Goal: Task Accomplishment & Management: Complete application form

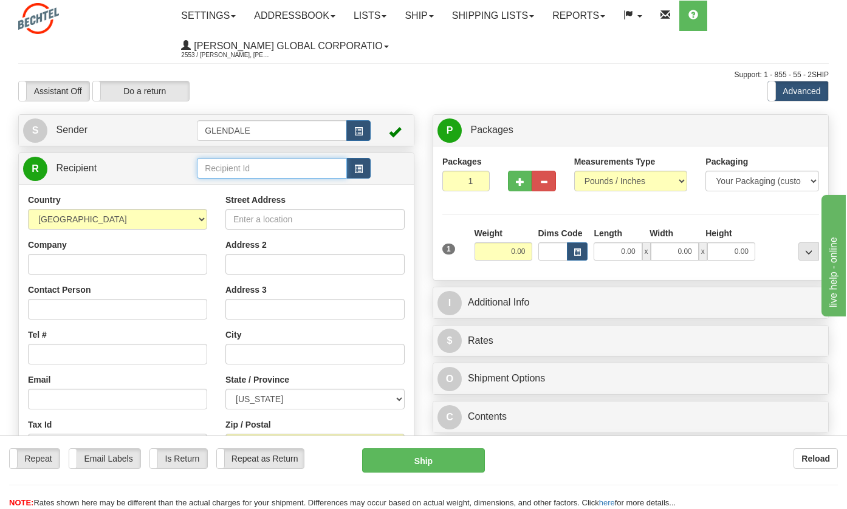
click at [244, 170] on input "text" at bounding box center [272, 168] width 150 height 21
type input "e"
type input "[PERSON_NAME] AND [PERSON_NAME]"
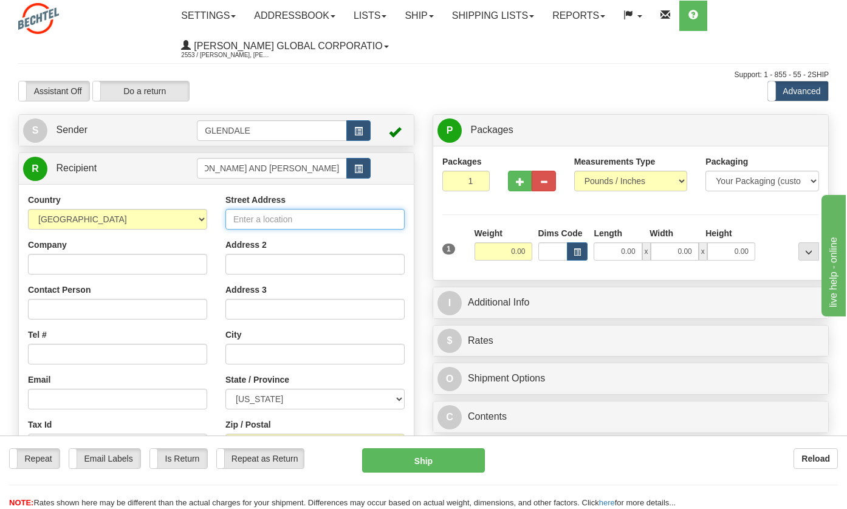
click at [257, 225] on div "Country AFGHANISTAN ALAND ISLANDS ALBANIA ALGERIA AMERICAN SAMOA ANDORRA ANGOLA…" at bounding box center [216, 357] width 395 height 346
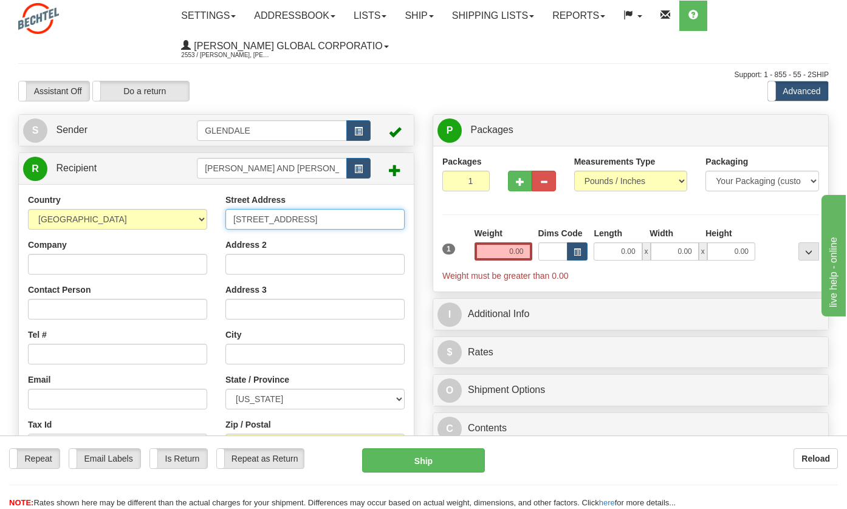
type input "5514 WILD RYE CT SE"
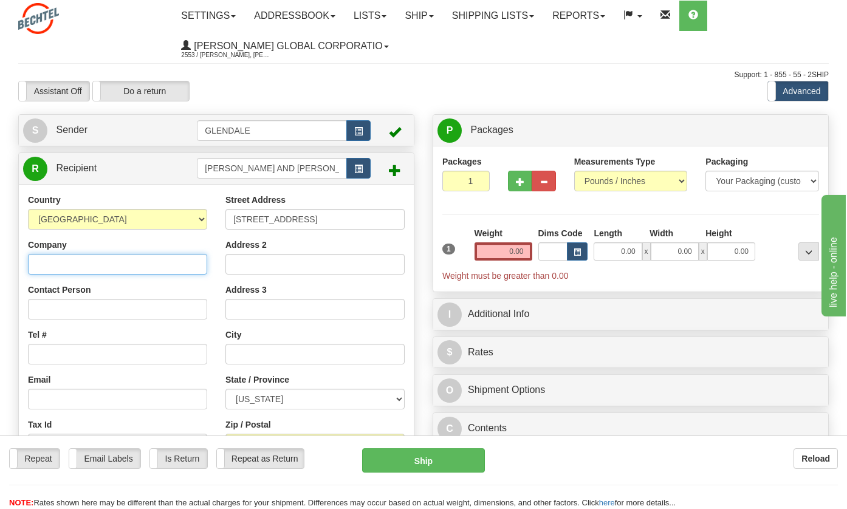
click at [65, 263] on input "Company" at bounding box center [117, 264] width 179 height 21
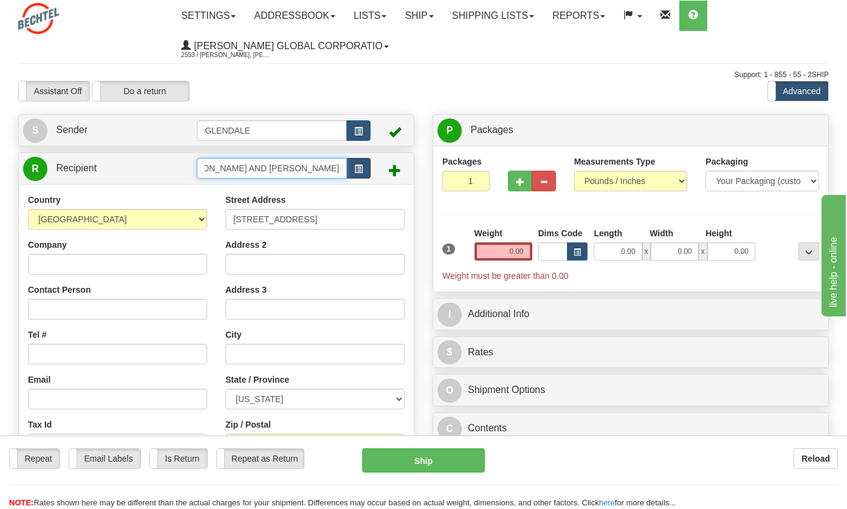
drag, startPoint x: 201, startPoint y: 165, endPoint x: 358, endPoint y: 167, distance: 156.9
click at [358, 167] on div "EDWARD L. OSSMAN AND RUTH D. OSSMAN" at bounding box center [284, 168] width 174 height 21
paste input "Please validate invoice B058-20201 for Edward L. Ossman and Ruth D. Ossman"
type input "Please validate invoice B058-20201 for Edward L. Ossman and Ruth D. Ossman"
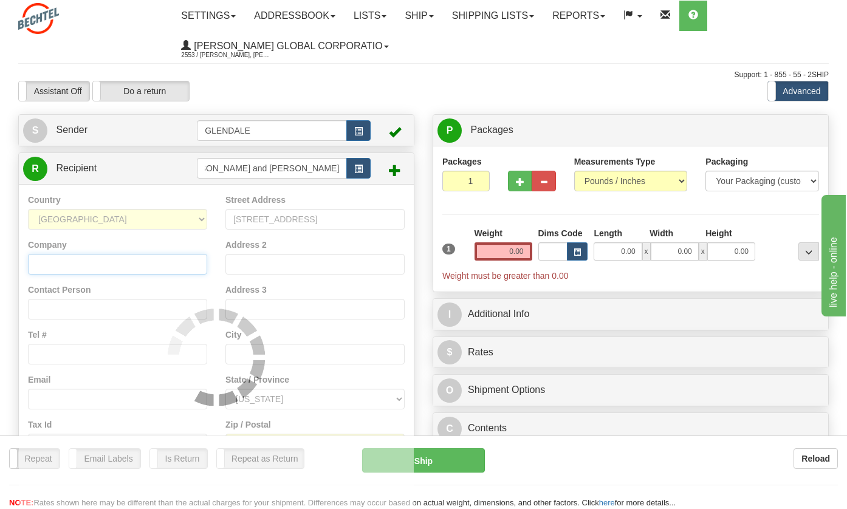
scroll to position [0, 0]
click at [50, 260] on div "Country AFGHANISTAN ALAND ISLANDS ALBANIA ALGERIA AMERICAN SAMOA ANDORRA ANGOLA…" at bounding box center [216, 357] width 395 height 346
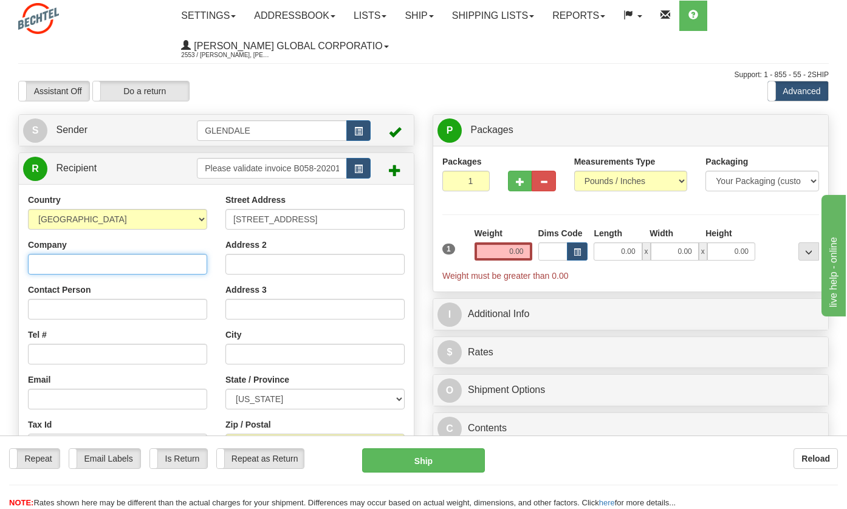
paste input "Please validate invoice B058-20201 for Edward L. Ossman and Ruth D. Ossman"
type input "Please validate invoice B058-20201 for Edward L. Ossman and Ruth D. Ossman"
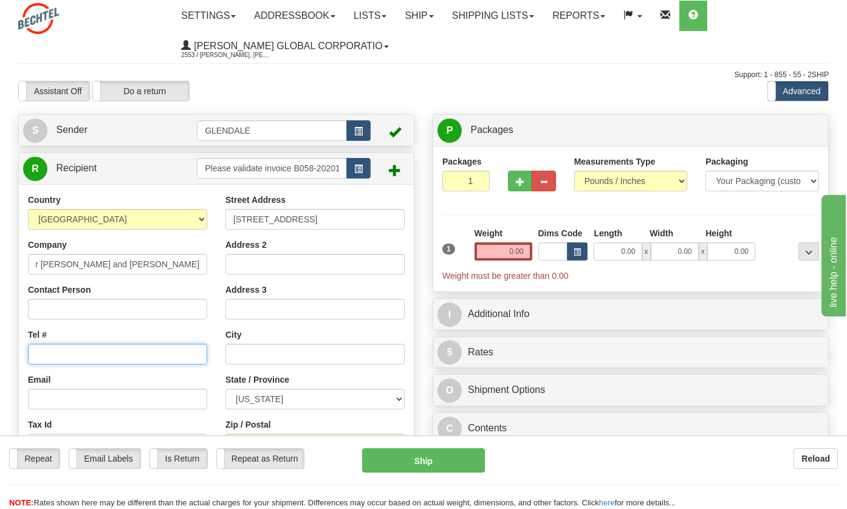
click at [45, 353] on input "Tel #" at bounding box center [117, 354] width 179 height 21
type input "319-530-1614"
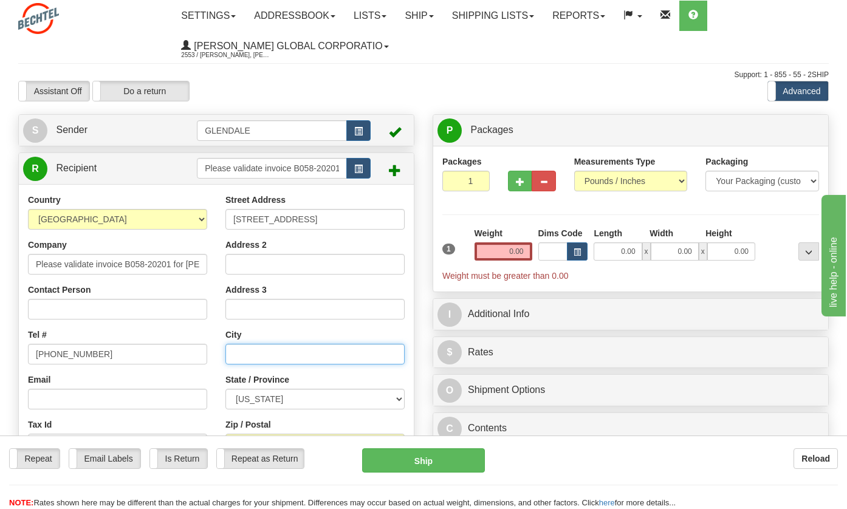
click at [269, 352] on input "text" at bounding box center [315, 354] width 179 height 21
type input "CEDAR RAPID"
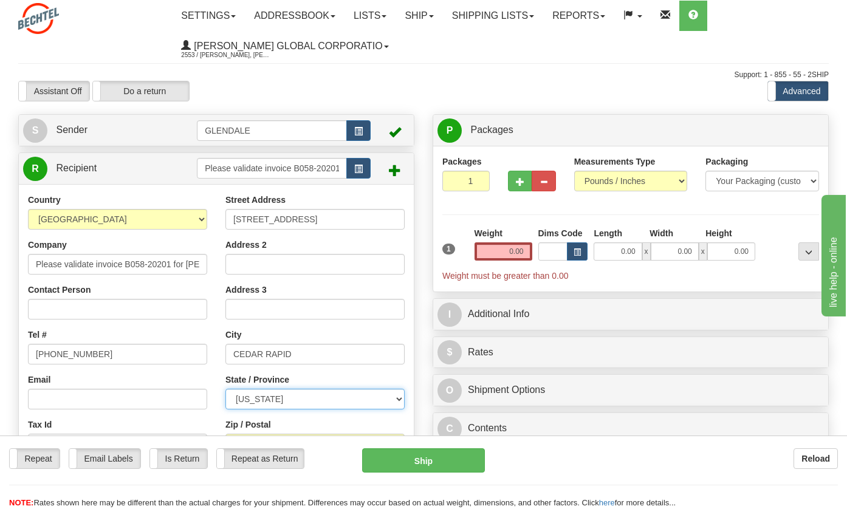
click at [397, 401] on select "ALABAMA ALASKA ARIZONA ARKANSAS Armed Forces America Armed Forces Europe Armed …" at bounding box center [315, 399] width 179 height 21
select select "IA"
click at [226, 389] on select "ALABAMA ALASKA ARIZONA ARKANSAS Armed Forces America Armed Forces Europe Armed …" at bounding box center [315, 399] width 179 height 21
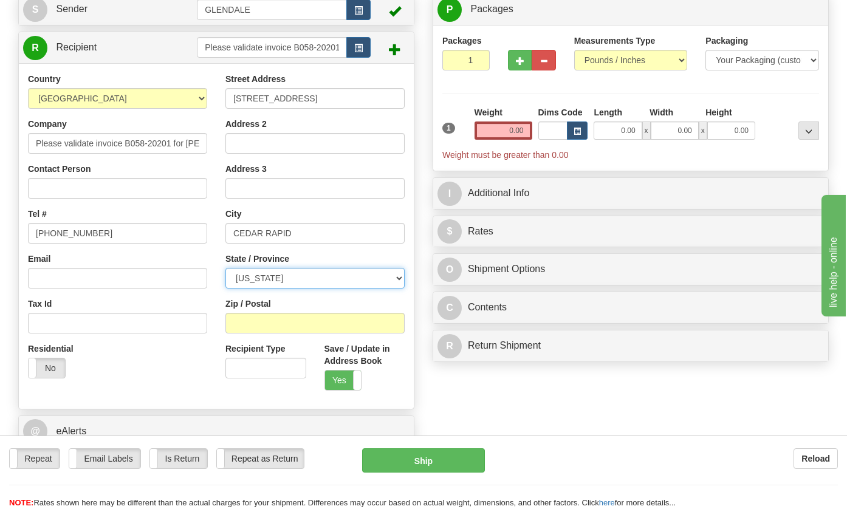
scroll to position [122, 0]
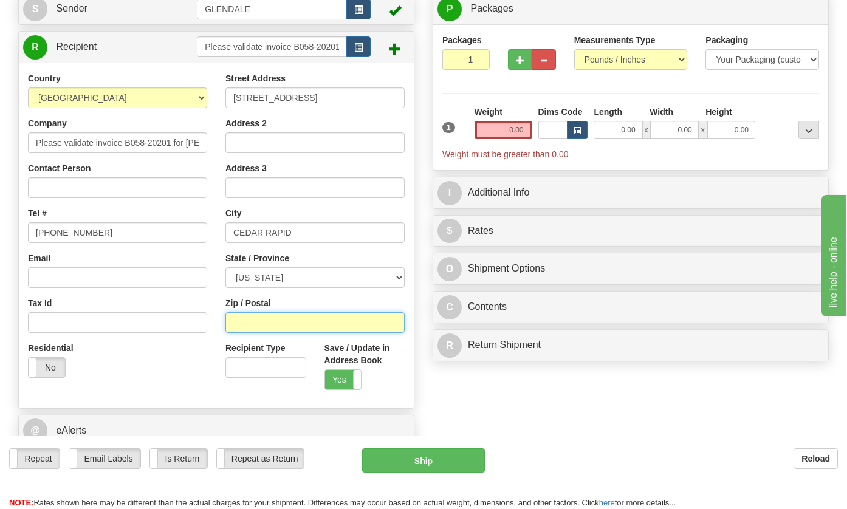
click at [250, 318] on input "Zip / Postal" at bounding box center [315, 322] width 179 height 21
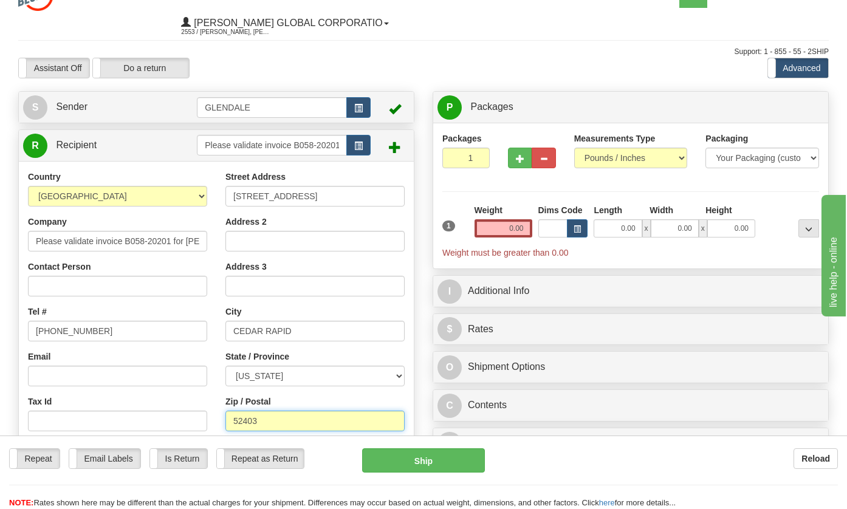
scroll to position [0, 0]
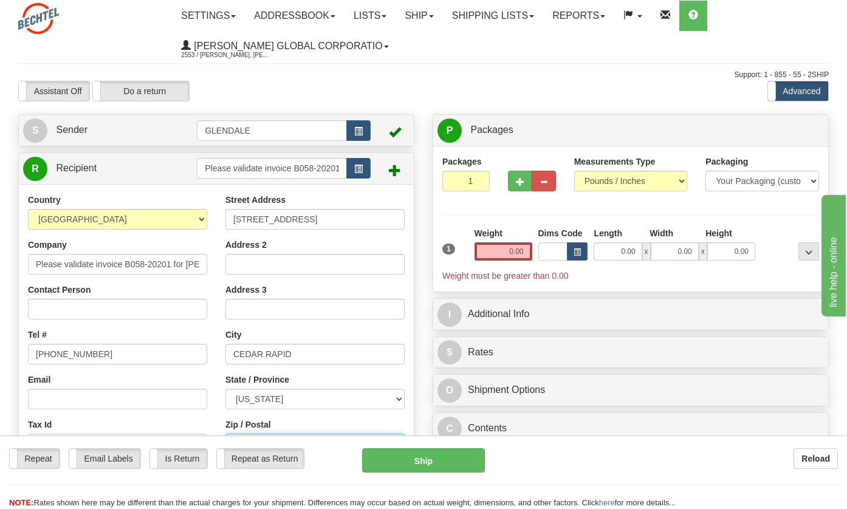
type input "52403"
drag, startPoint x: 506, startPoint y: 250, endPoint x: 536, endPoint y: 250, distance: 30.4
click at [536, 250] on div "1 Weight 0.00 Dims Code 0.00" at bounding box center [631, 254] width 383 height 55
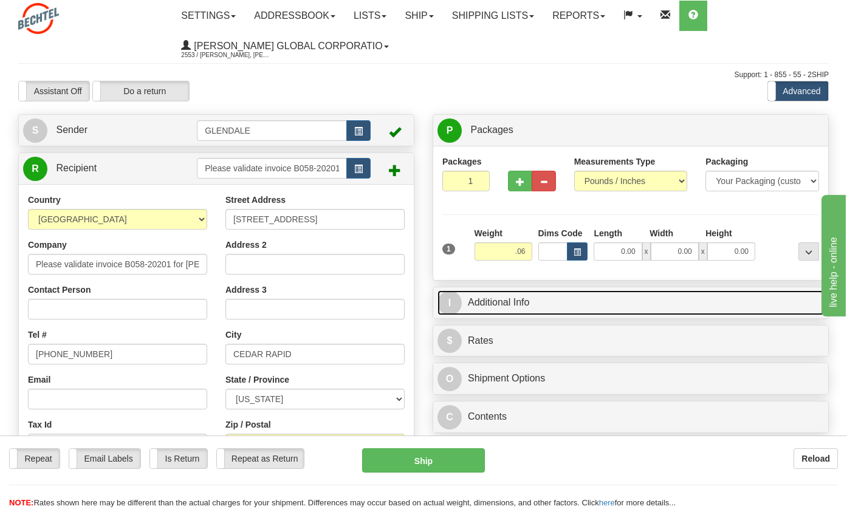
type input "0.06"
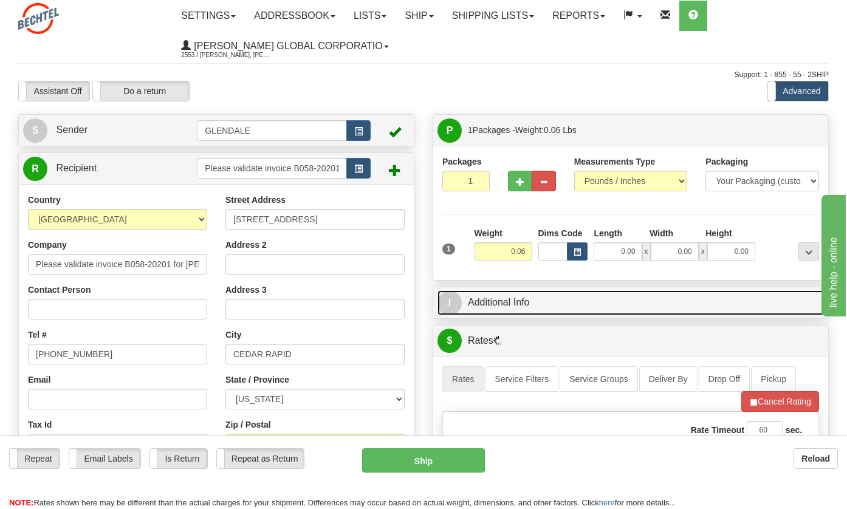
click at [613, 307] on link "I Additional Info" at bounding box center [631, 303] width 387 height 25
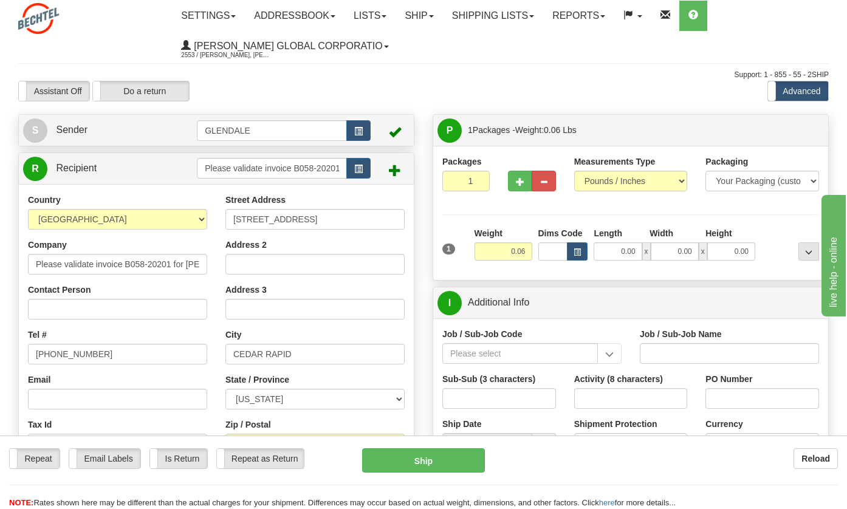
click at [606, 461] on div "Reload" at bounding box center [670, 459] width 335 height 21
click at [528, 351] on input "Job / Sub-Job Code" at bounding box center [521, 353] width 156 height 21
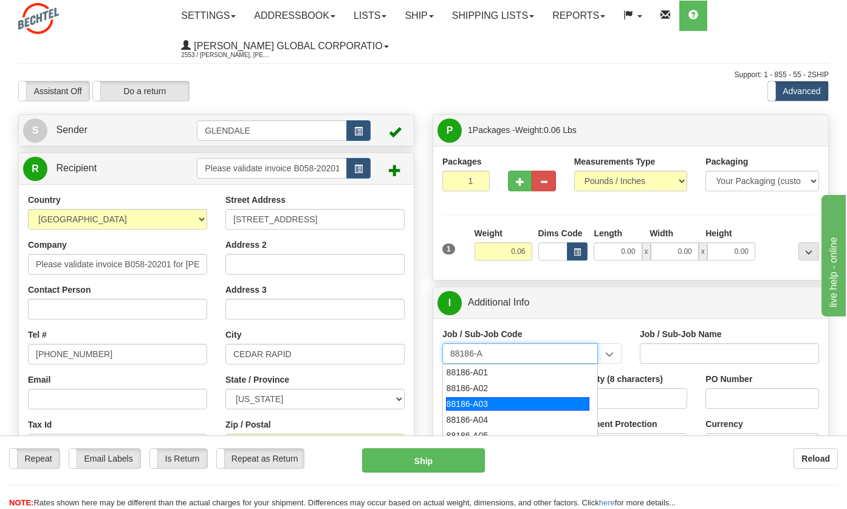
click at [473, 402] on div "88186-A03" at bounding box center [517, 404] width 143 height 13
type input "88186-A03"
type input "GOLDFINCH SOLAR - LAND-LEASE PAYMENTS"
type input "88186-A03"
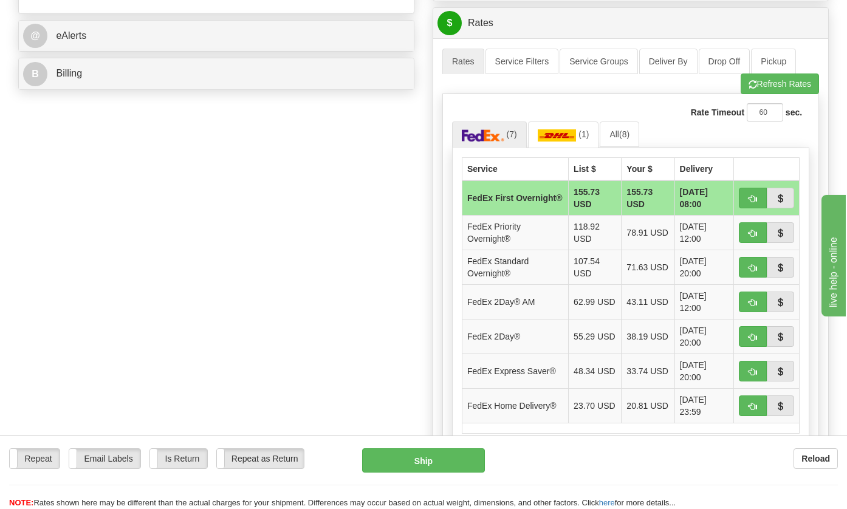
scroll to position [547, 0]
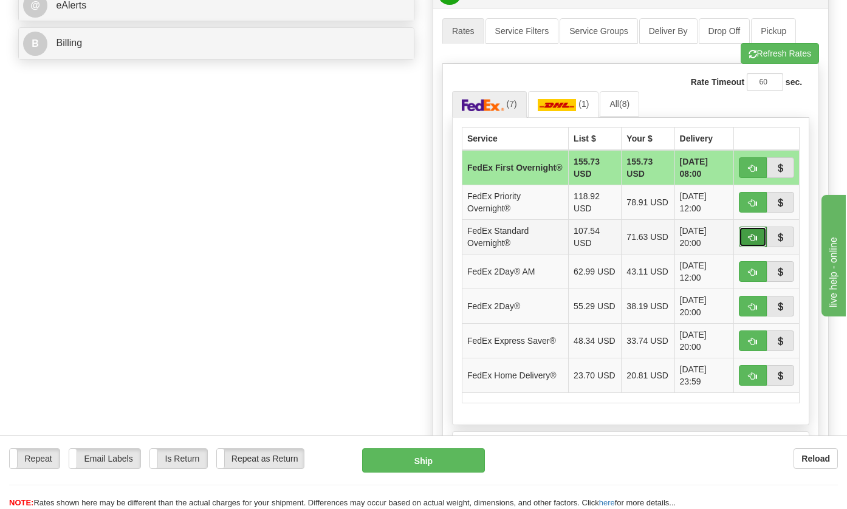
click at [752, 240] on span "button" at bounding box center [753, 238] width 9 height 8
type input "05"
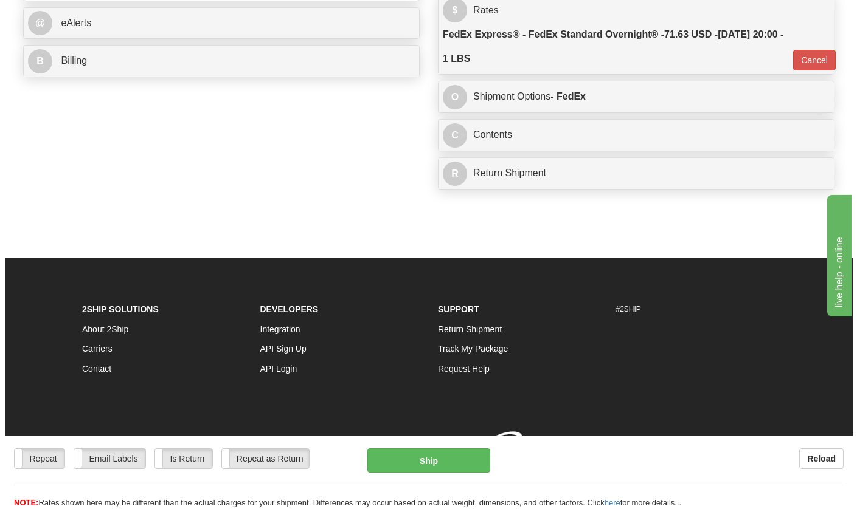
scroll to position [540, 0]
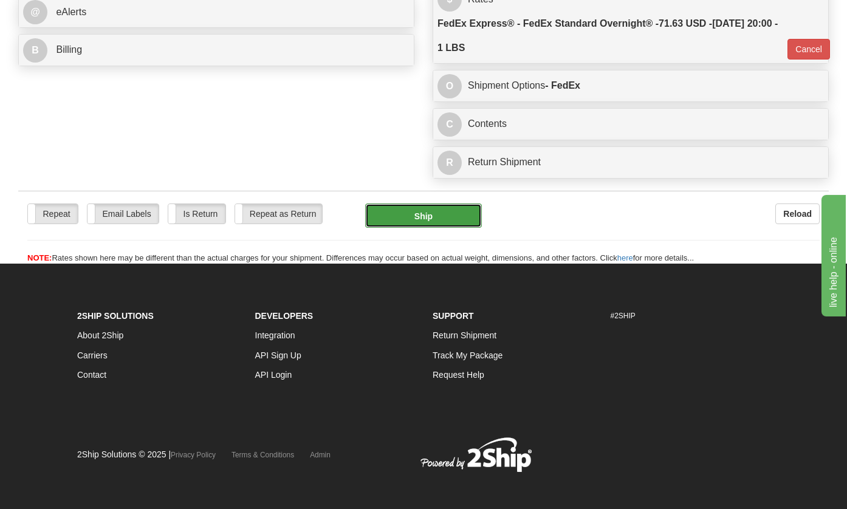
click at [407, 217] on button "Ship" at bounding box center [423, 216] width 117 height 24
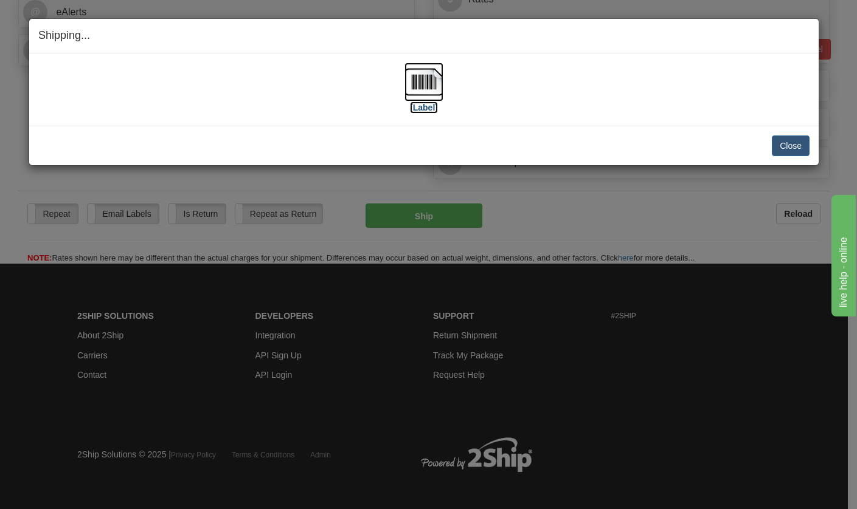
click at [424, 84] on img at bounding box center [423, 82] width 39 height 39
click at [790, 149] on button "Close" at bounding box center [790, 146] width 38 height 21
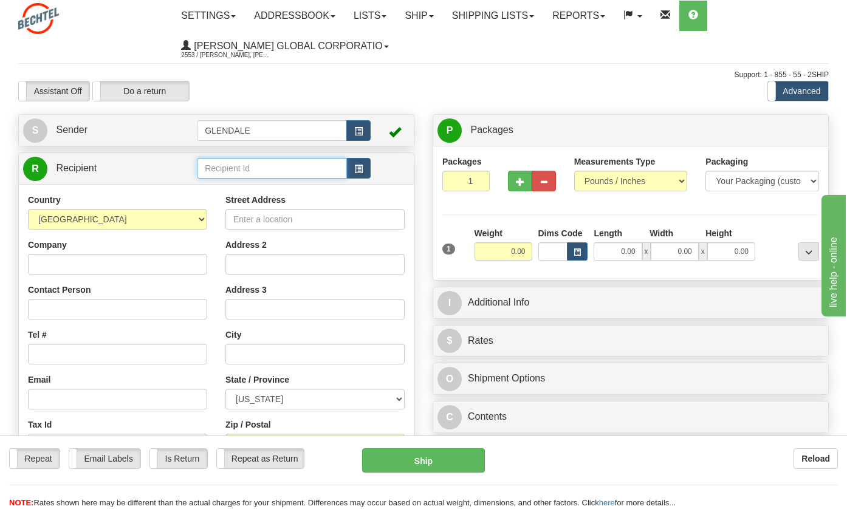
drag, startPoint x: 240, startPoint y: 163, endPoint x: 705, endPoint y: 168, distance: 465.7
click at [240, 163] on input "text" at bounding box center [272, 168] width 150 height 21
click at [212, 171] on input "text" at bounding box center [272, 168] width 150 height 21
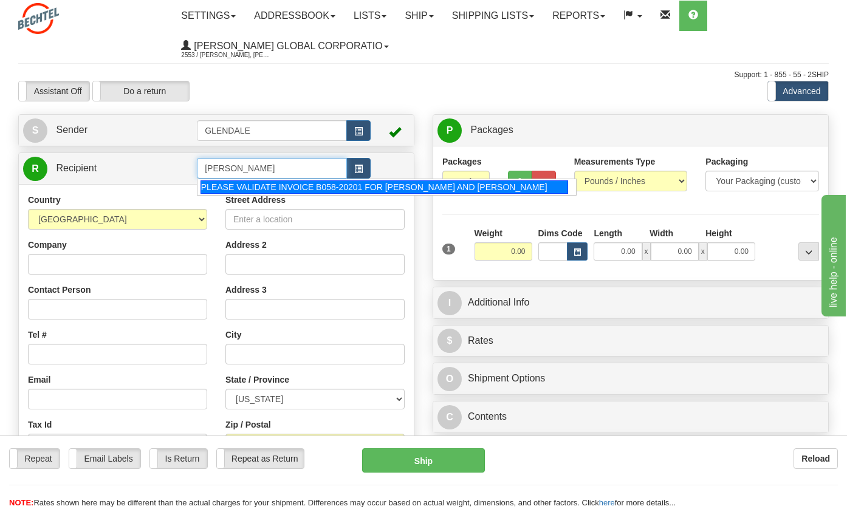
click at [229, 185] on div "PLEASE VALIDATE INVOICE B058-20201 FOR EDWARD L. OSSMAN AND RUTH D. OSSMAN" at bounding box center [385, 187] width 368 height 13
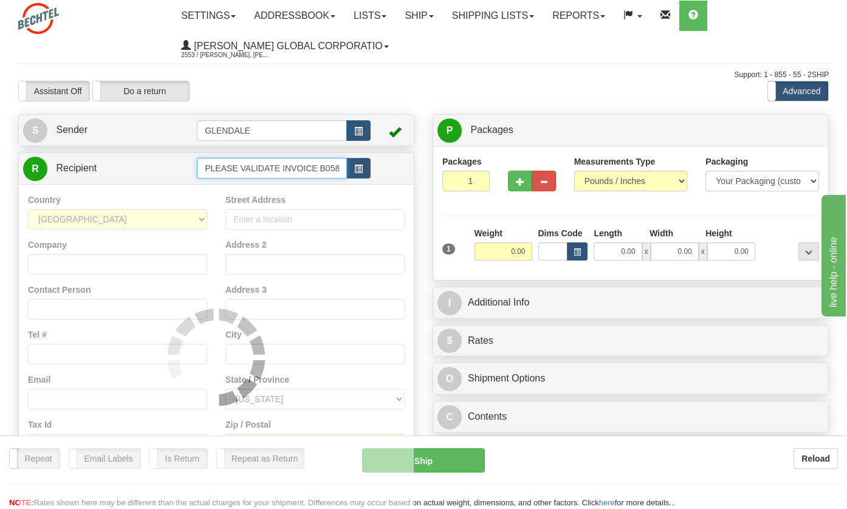
type input "PLEASE VALIDATE INVOICE B058-20201 FOR EDWARD L. OSSMAN AND RUTH D. OSSMAN"
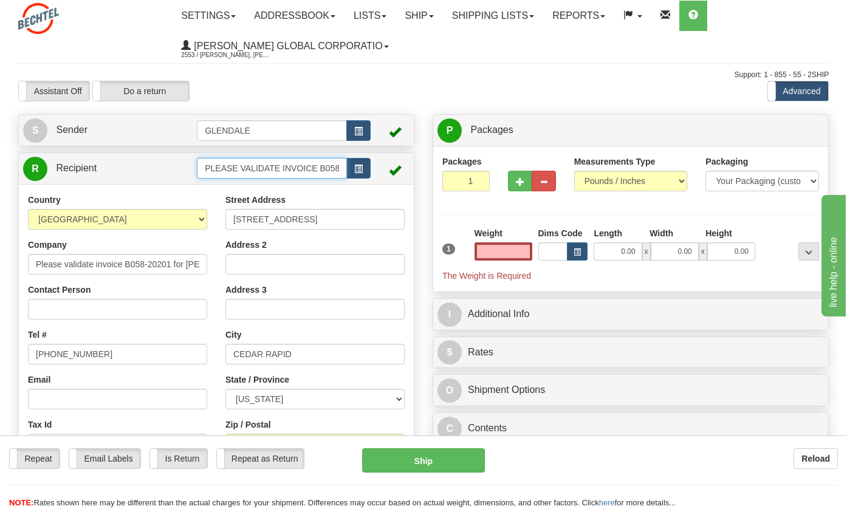
type input "0.00"
drag, startPoint x: 223, startPoint y: 167, endPoint x: 272, endPoint y: 178, distance: 50.4
click at [272, 178] on input "PLEASE VALIDATE INVOICE B058-20201 FOR EDWARD L. OSSMAN AND RUTH D. OSSMAN" at bounding box center [272, 168] width 150 height 21
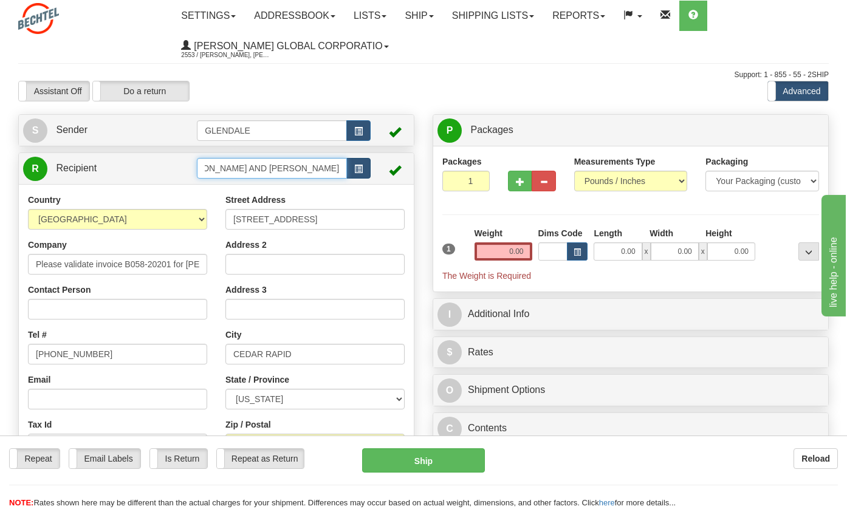
drag, startPoint x: 205, startPoint y: 166, endPoint x: 370, endPoint y: 167, distance: 164.1
click at [370, 167] on div "EDWARD L. OSSMAN AND RUTH D. OSSMAN" at bounding box center [284, 168] width 174 height 21
type input "EDWARD L. OSSMAN AND RUTH D. OSSMAN"
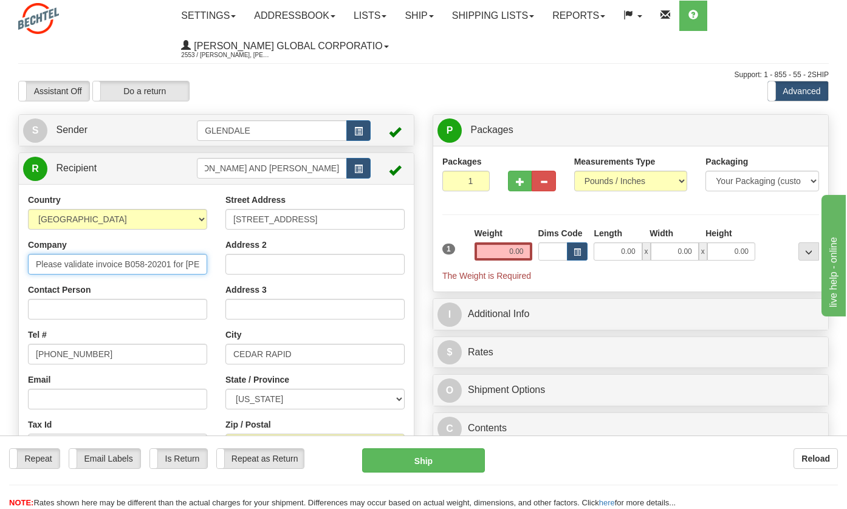
scroll to position [0, 0]
click at [139, 264] on div "Country AFGHANISTAN ALAND ISLANDS ALBANIA ALGERIA AMERICAN SAMOA ANDORRA ANGOLA…" at bounding box center [216, 357] width 395 height 346
click at [145, 264] on input "Please validate invoice B058-20201 for Edward L. Ossman and Ruth D. Ossman" at bounding box center [117, 264] width 179 height 21
drag, startPoint x: 143, startPoint y: 264, endPoint x: -7, endPoint y: 274, distance: 149.9
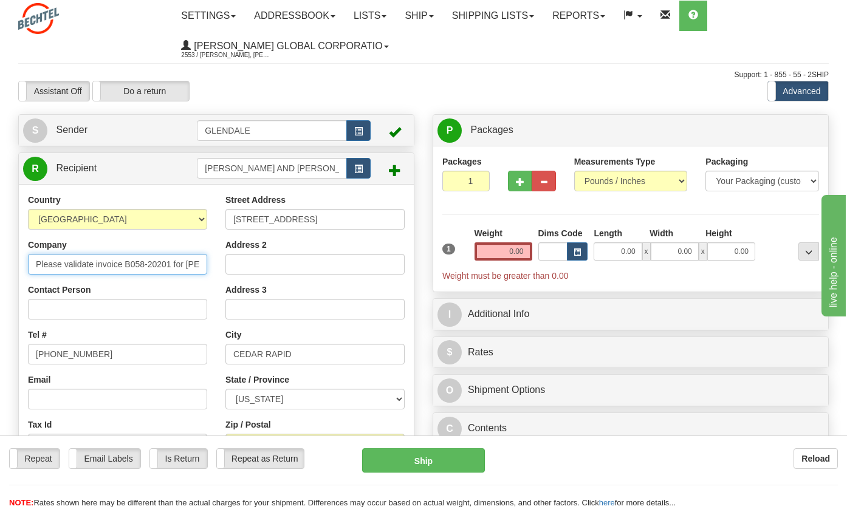
click at [0, 274] on html "Training Course Close Toggle navigation Settings Shipping Preferences New Sende…" at bounding box center [423, 254] width 847 height 509
type input "B058-20201 for Edward L. Ossman and Ruth D. Ossman"
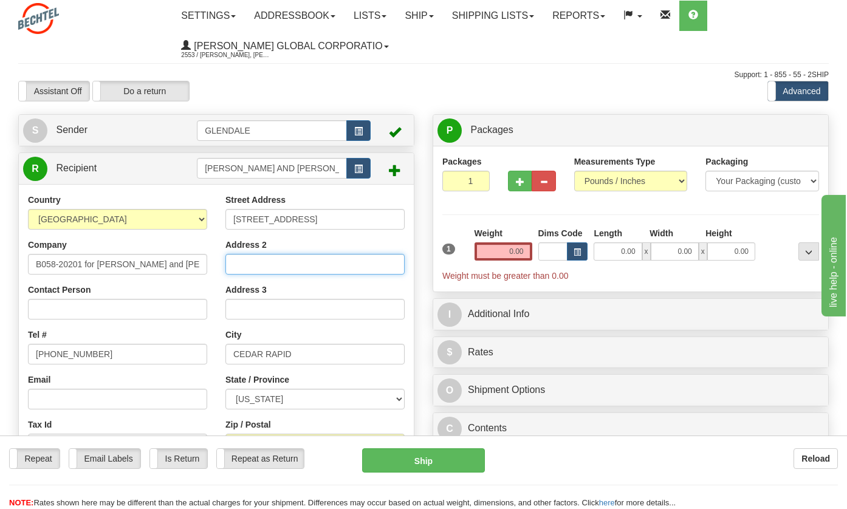
click at [274, 264] on input "Address 2" at bounding box center [315, 264] width 179 height 21
drag, startPoint x: 508, startPoint y: 252, endPoint x: 700, endPoint y: 198, distance: 200.0
click at [686, 210] on div "Packages 1 1 Measurements Type" at bounding box center [631, 219] width 377 height 127
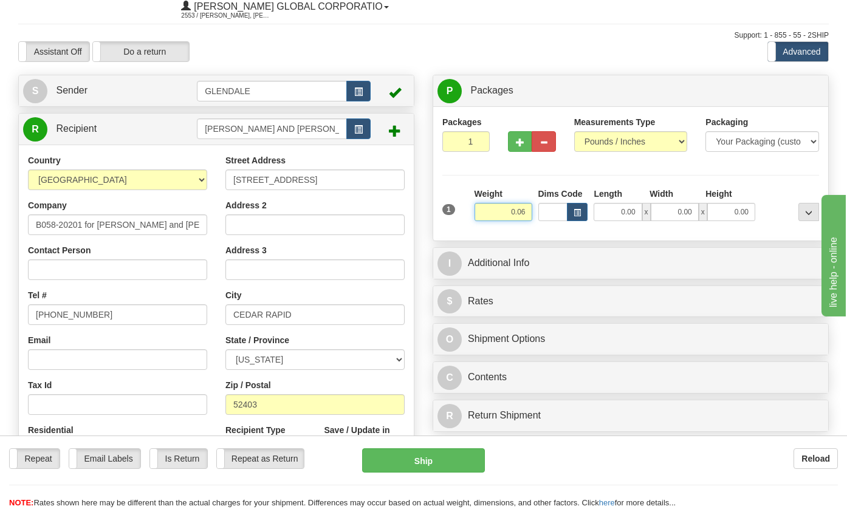
scroll to position [61, 0]
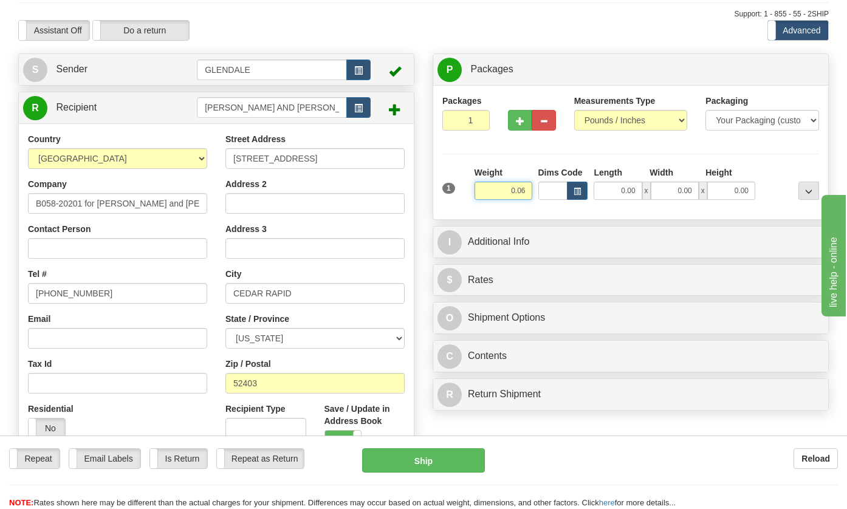
type input "0.06"
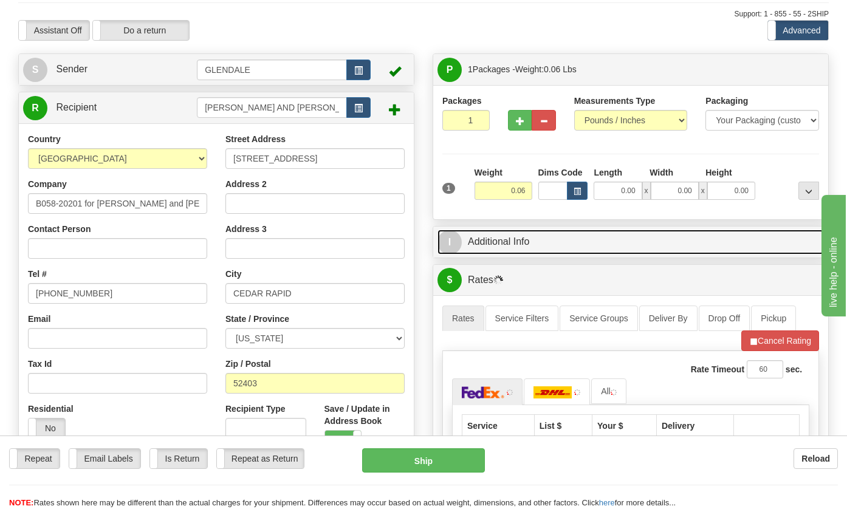
click at [572, 230] on link "I Additional Info" at bounding box center [631, 242] width 387 height 25
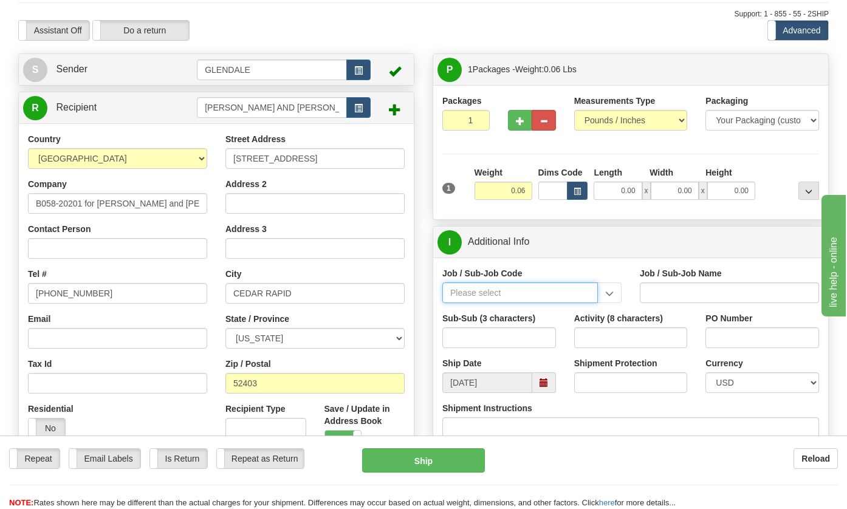
click at [477, 289] on input "Job / Sub-Job Code" at bounding box center [521, 293] width 156 height 21
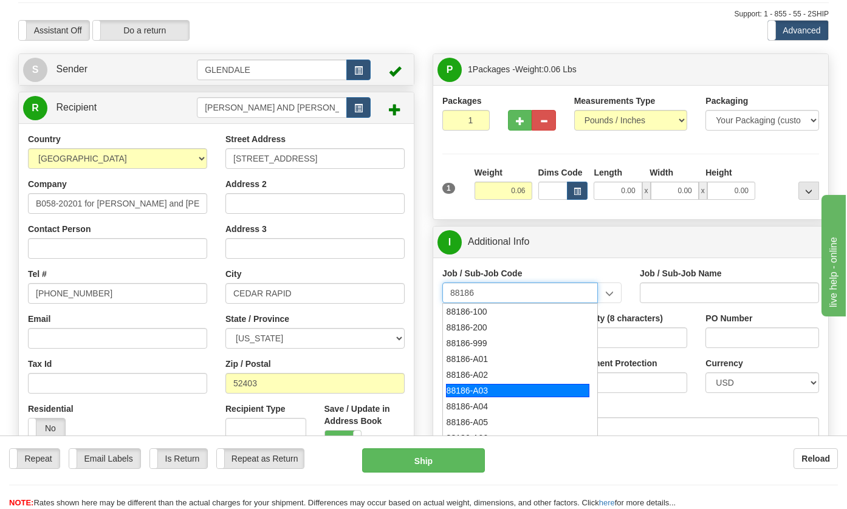
click at [487, 392] on div "88186-A03" at bounding box center [517, 390] width 143 height 13
type input "88186-A03"
type input "GOLDFINCH SOLAR - LAND-LEASE PAYMENTS"
type input "88186-A03"
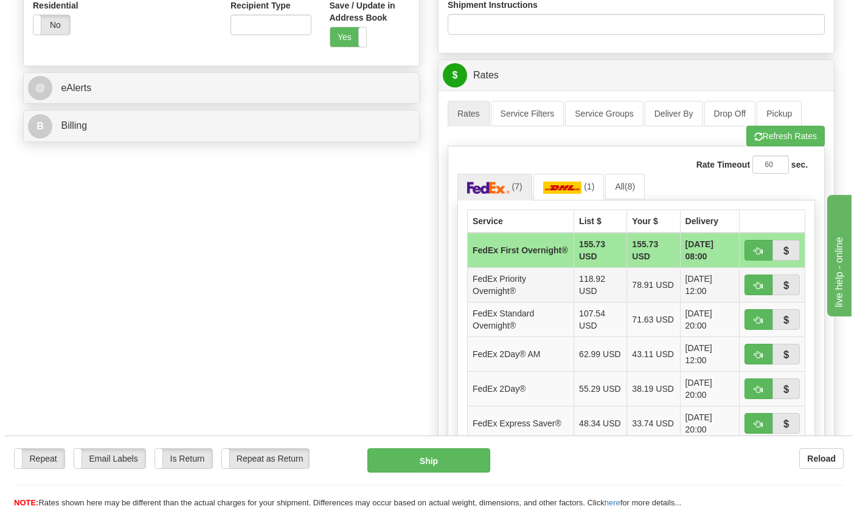
scroll to position [486, 0]
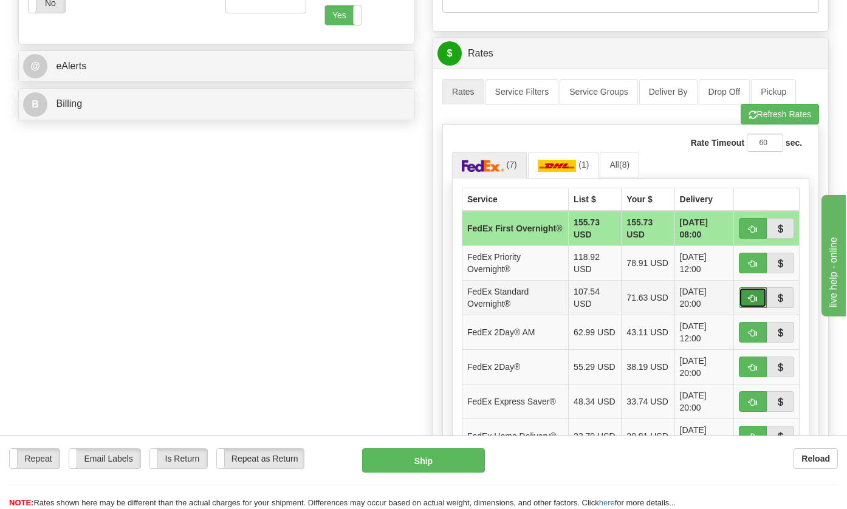
click at [751, 300] on span "button" at bounding box center [753, 299] width 9 height 8
type input "05"
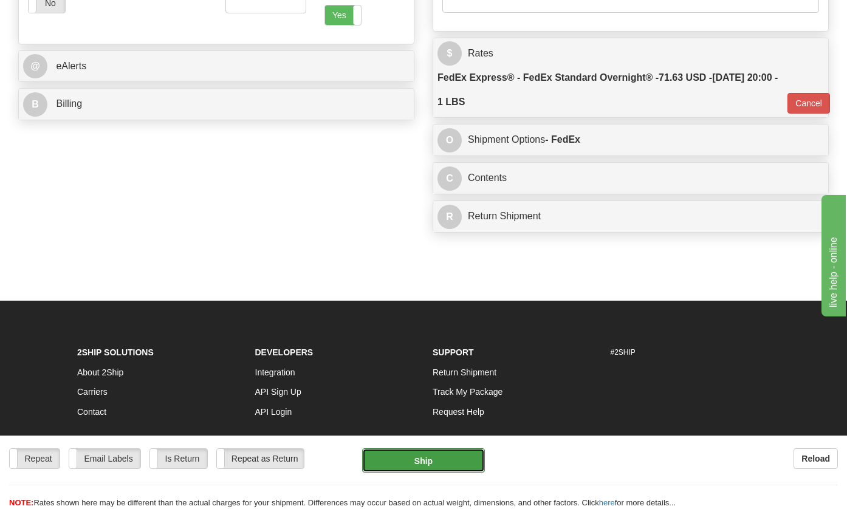
click at [407, 466] on button "Ship" at bounding box center [423, 461] width 123 height 24
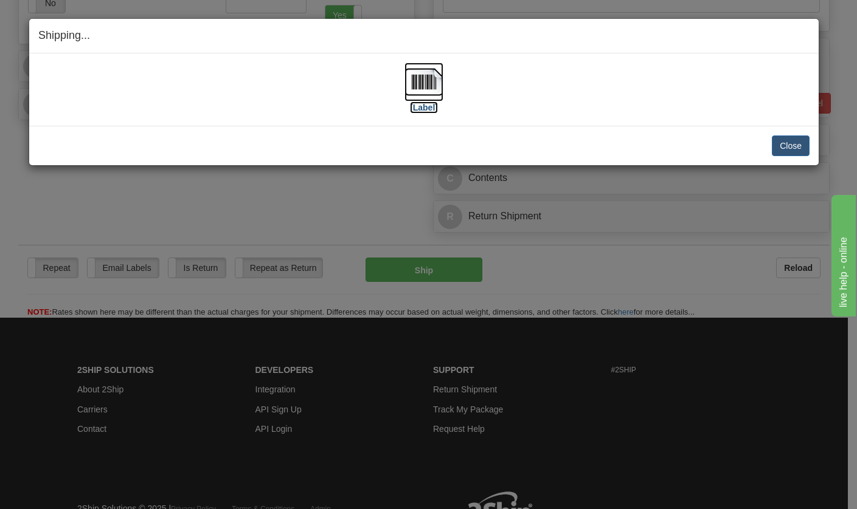
click at [417, 86] on img at bounding box center [423, 82] width 39 height 39
click at [793, 140] on button "Close" at bounding box center [790, 146] width 38 height 21
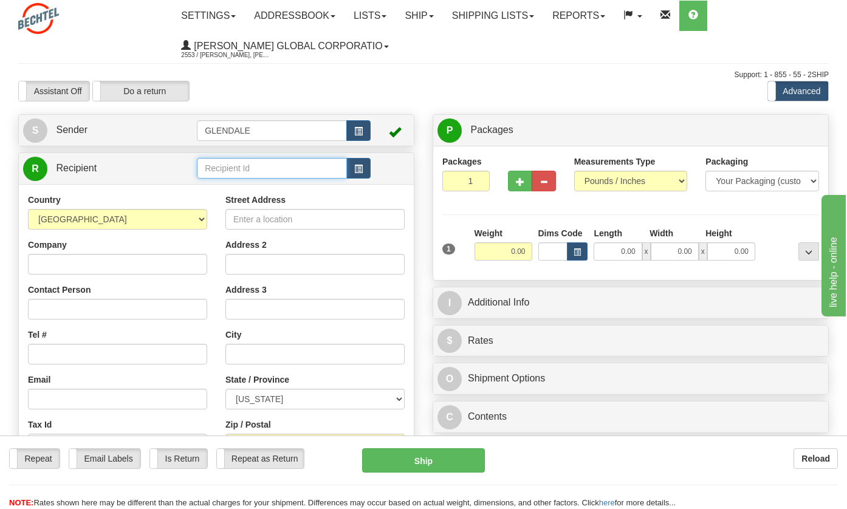
click at [223, 169] on input "text" at bounding box center [272, 168] width 150 height 21
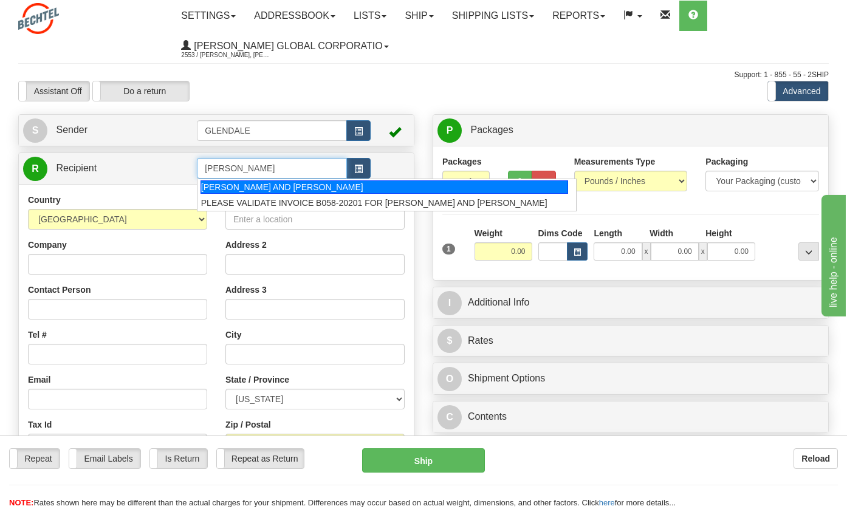
click at [226, 181] on div "[PERSON_NAME] AND [PERSON_NAME]" at bounding box center [385, 187] width 368 height 13
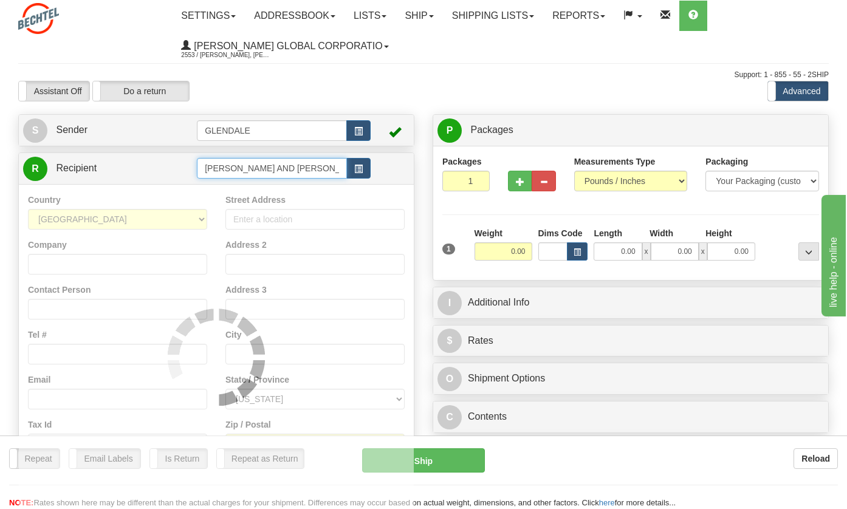
type input "[PERSON_NAME] AND [PERSON_NAME]"
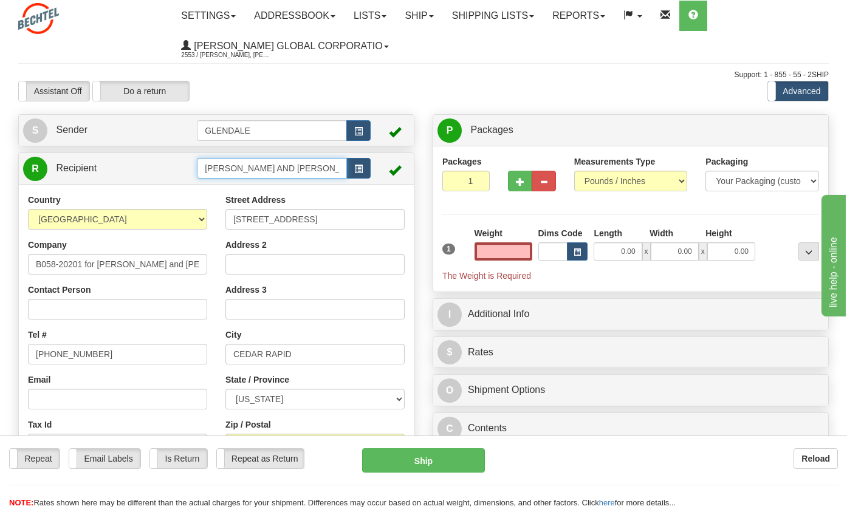
type input "0.00"
drag, startPoint x: 228, startPoint y: 171, endPoint x: 129, endPoint y: 182, distance: 99.1
click at [134, 182] on div "R Recipient EDWARD L. OSSMAN AND RUTH D. OSSMAN" at bounding box center [216, 168] width 395 height 31
drag, startPoint x: 322, startPoint y: 167, endPoint x: 280, endPoint y: 167, distance: 42.6
click at [280, 167] on input "DWARD L. OSSMAN A END RUTH D. OSSMAN" at bounding box center [272, 168] width 150 height 21
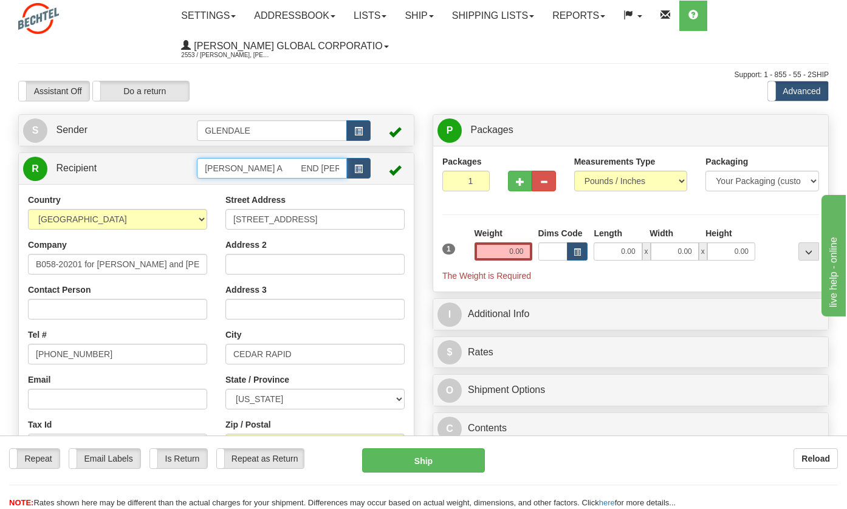
click at [325, 169] on input "DWARD L. OSSMAN A END RUTH D. OSSMAN" at bounding box center [272, 168] width 150 height 21
drag, startPoint x: 325, startPoint y: 169, endPoint x: 261, endPoint y: 169, distance: 63.8
click at [261, 169] on input "DWARD L. OSSMAN A END RUTH D. OSSMAN" at bounding box center [272, 168] width 150 height 21
click at [325, 172] on input "DWARD L. TH D. OSSMAN" at bounding box center [272, 168] width 150 height 21
type input "D"
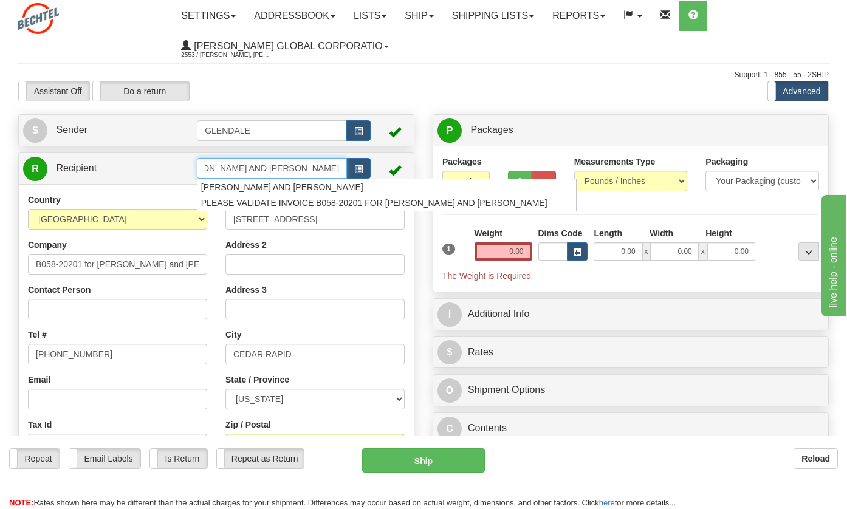
scroll to position [0, 48]
type input "EDWARD L. OSSMAN AND RUTH D. OSSMAN"
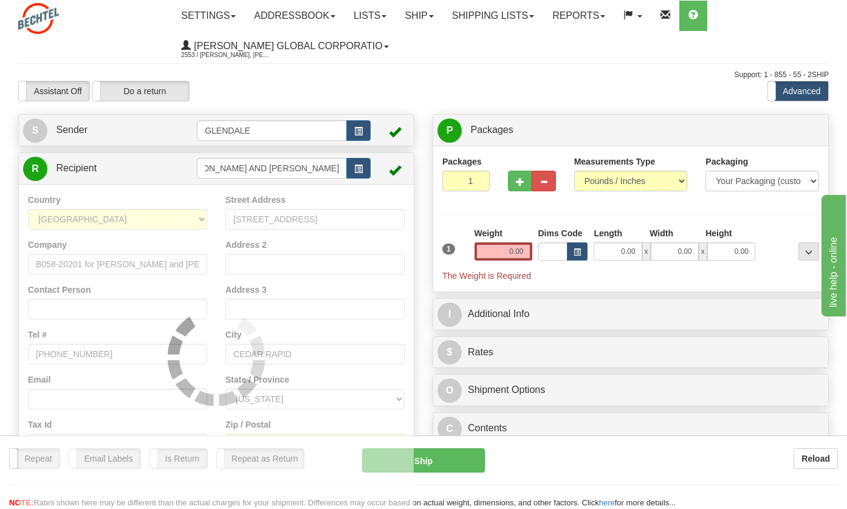
click at [125, 245] on div "Country AFGHANISTAN ALAND ISLANDS ALBANIA ALGERIA AMERICAN SAMOA ANDORRA ANGOLA…" at bounding box center [216, 357] width 395 height 346
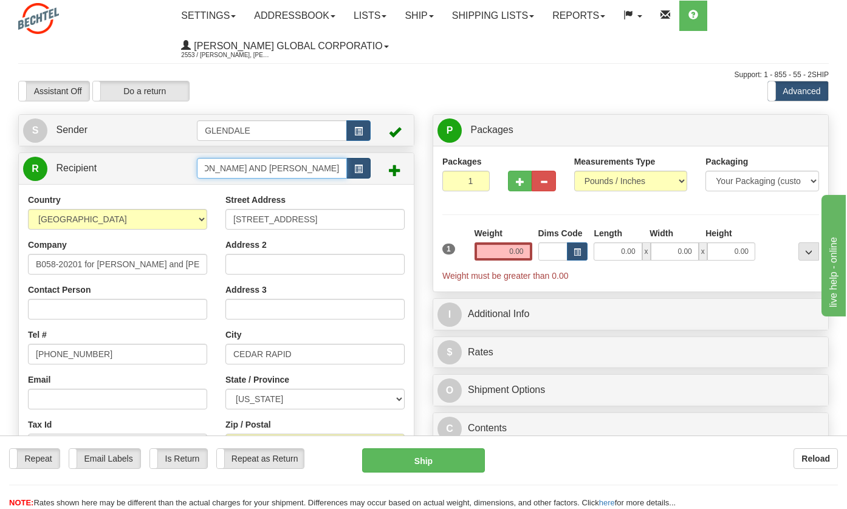
drag, startPoint x: 201, startPoint y: 167, endPoint x: 348, endPoint y: 172, distance: 147.8
click at [348, 172] on div "EDWARD L. OSSMAN AND RUTH D. OSSMAN" at bounding box center [284, 168] width 174 height 21
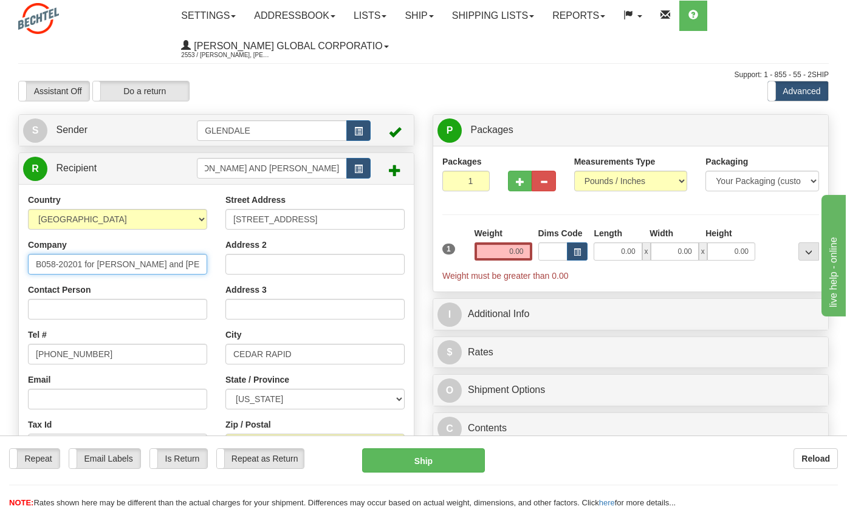
click at [85, 256] on input "B058-20201 for Edward L. Ossman and Ruth D. Ossman" at bounding box center [117, 264] width 179 height 21
click at [41, 264] on input "B058-20201 for Edward L. Ossman and Ruth D. Ossman" at bounding box center [117, 264] width 179 height 21
drag, startPoint x: 33, startPoint y: 264, endPoint x: 207, endPoint y: 266, distance: 174.5
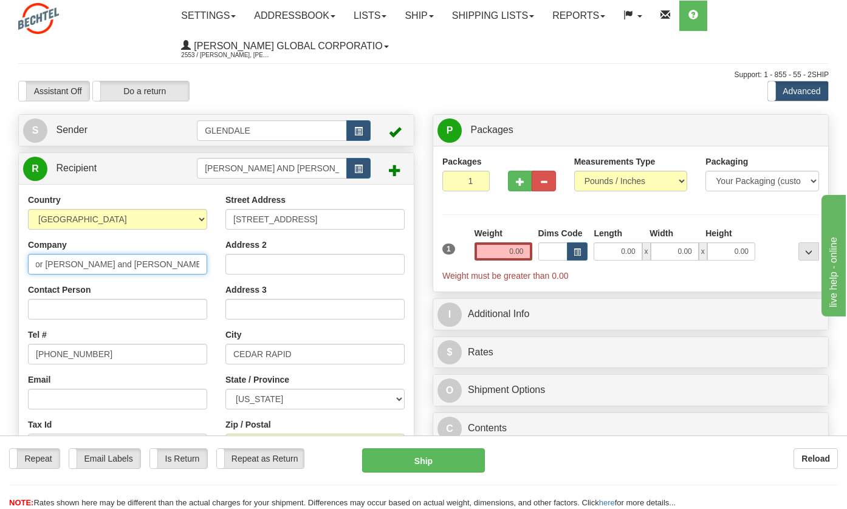
click at [207, 266] on div "Country AFGHANISTAN ALAND ISLANDS ALBANIA ALGERIA AMERICAN SAMOA ANDORRA ANGOLA…" at bounding box center [118, 351] width 198 height 315
paste input "EDWARD L. OSSMAN AND RUTH D. OSSMAN"
type input "EDWARD L. OSSMAN AND RUTH D. OSSMAN"
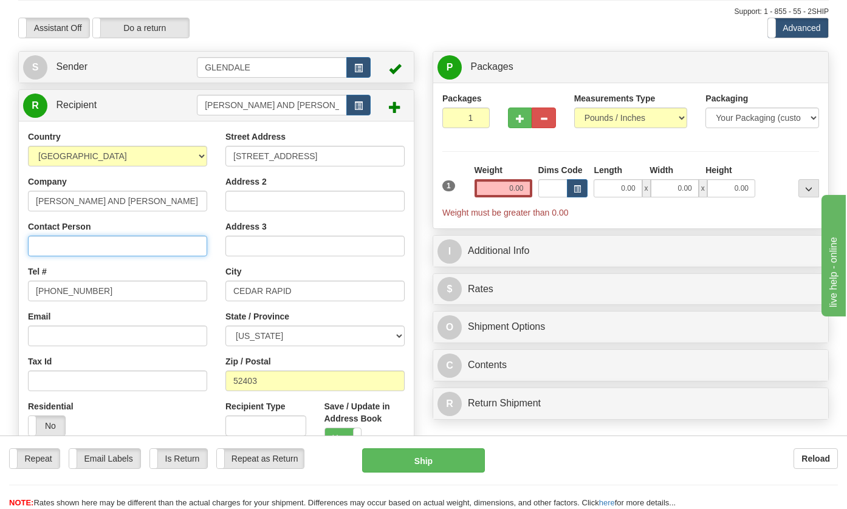
scroll to position [0, 0]
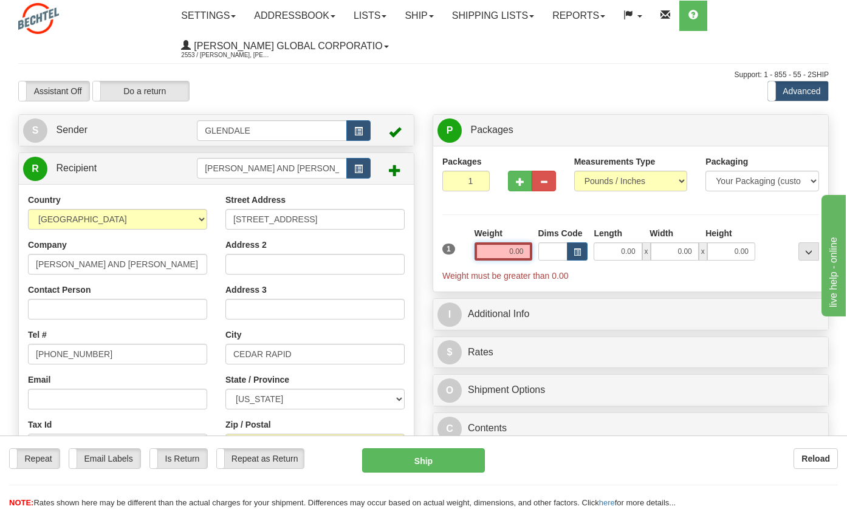
drag, startPoint x: 499, startPoint y: 252, endPoint x: 669, endPoint y: 238, distance: 170.7
click at [656, 241] on div "1 Weight 0.00 Dims Code 0.00" at bounding box center [631, 254] width 383 height 55
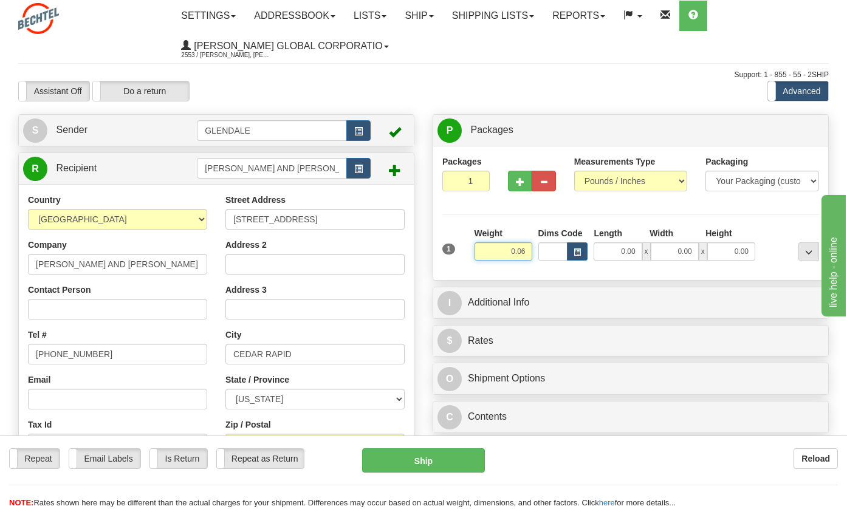
type input "0.06"
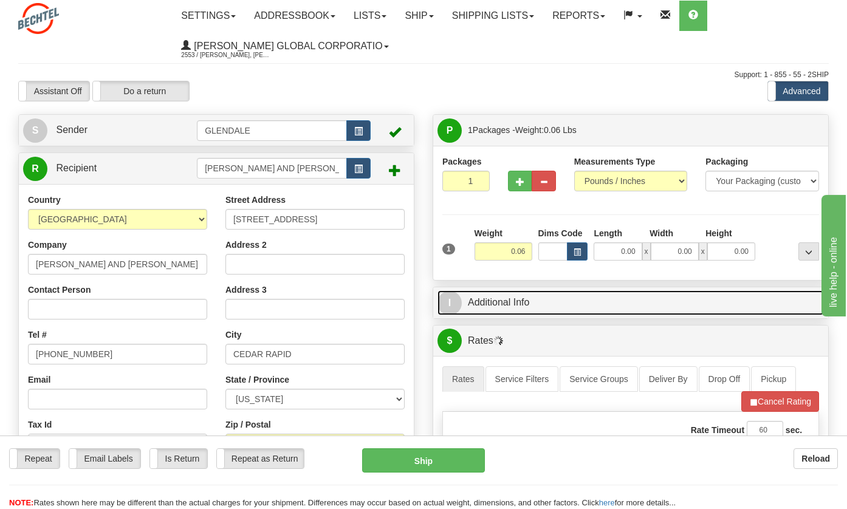
click at [714, 298] on link "I Additional Info" at bounding box center [631, 303] width 387 height 25
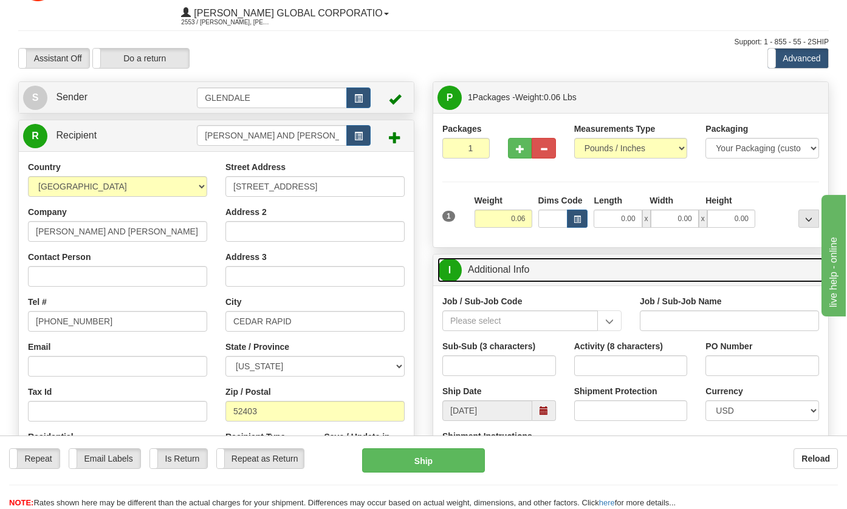
scroll to position [61, 0]
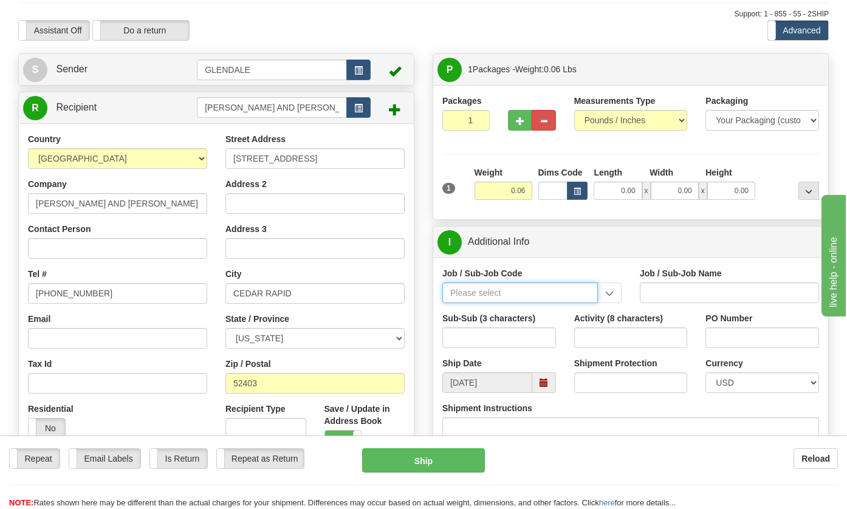
click at [477, 291] on input "Job / Sub-Job Code" at bounding box center [521, 293] width 156 height 21
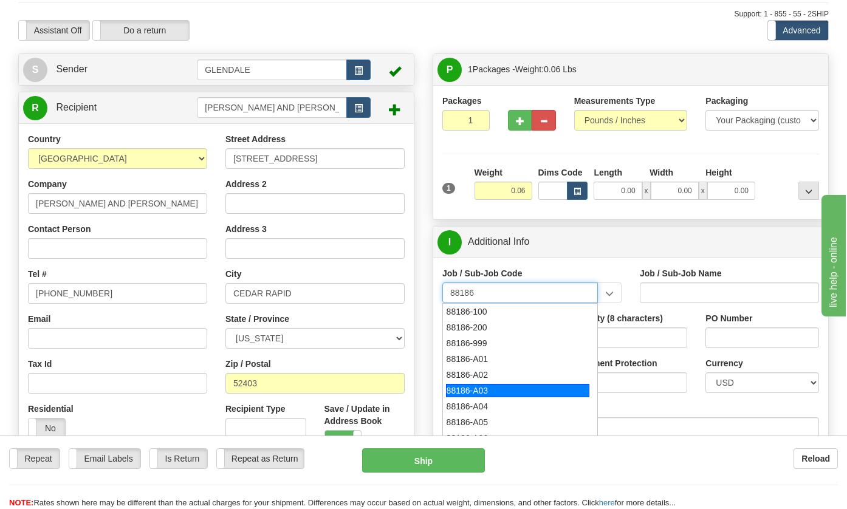
click at [475, 395] on div "88186-A03" at bounding box center [517, 390] width 143 height 13
type input "88186-A03"
type input "GOLDFINCH SOLAR - LAND-LEASE PAYMENTS"
type input "88186-A03"
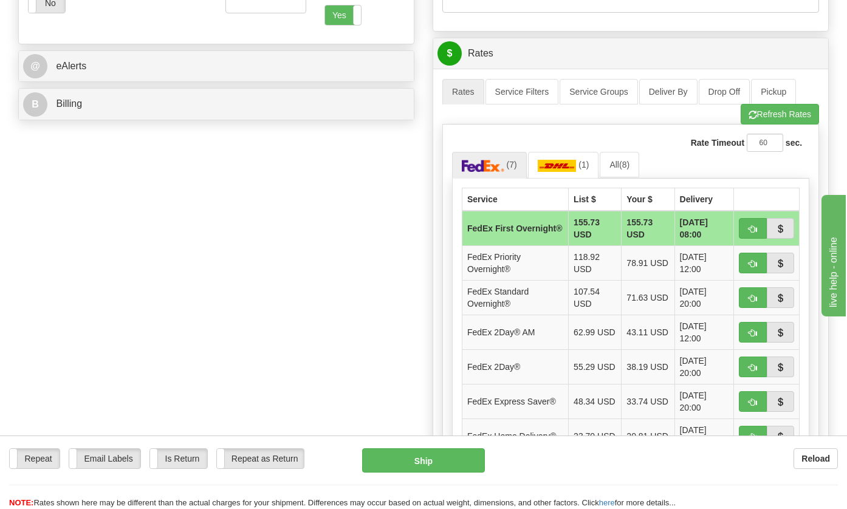
scroll to position [547, 0]
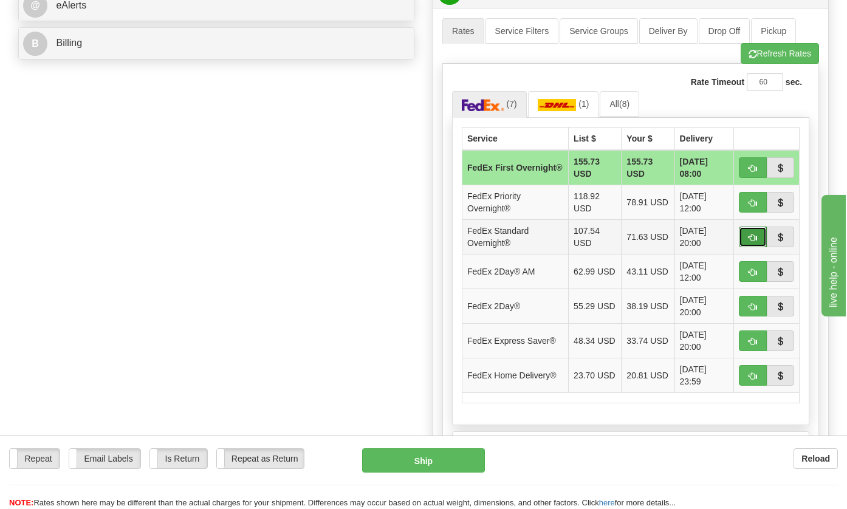
click at [756, 239] on span "button" at bounding box center [753, 238] width 9 height 8
type input "05"
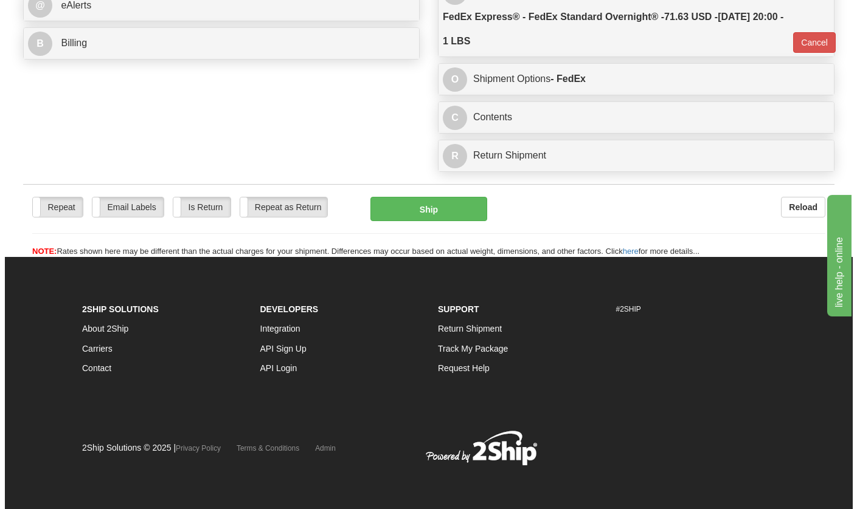
scroll to position [540, 0]
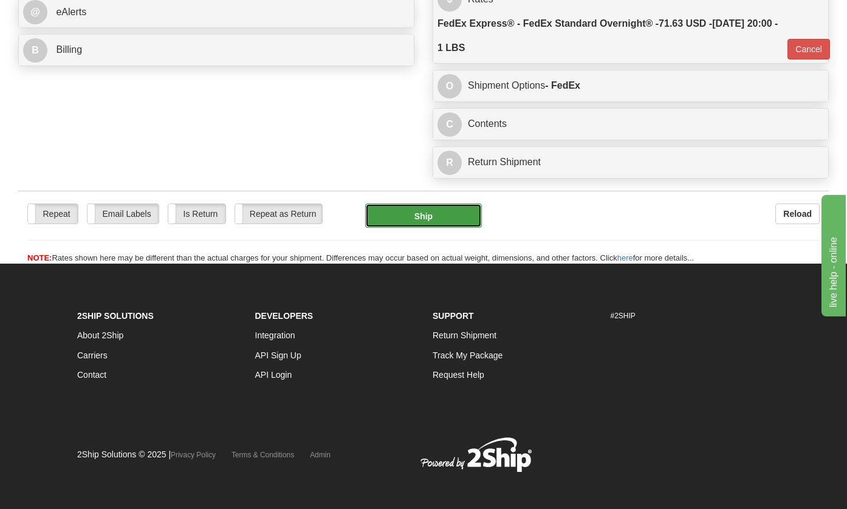
click at [419, 211] on button "Ship" at bounding box center [423, 216] width 117 height 24
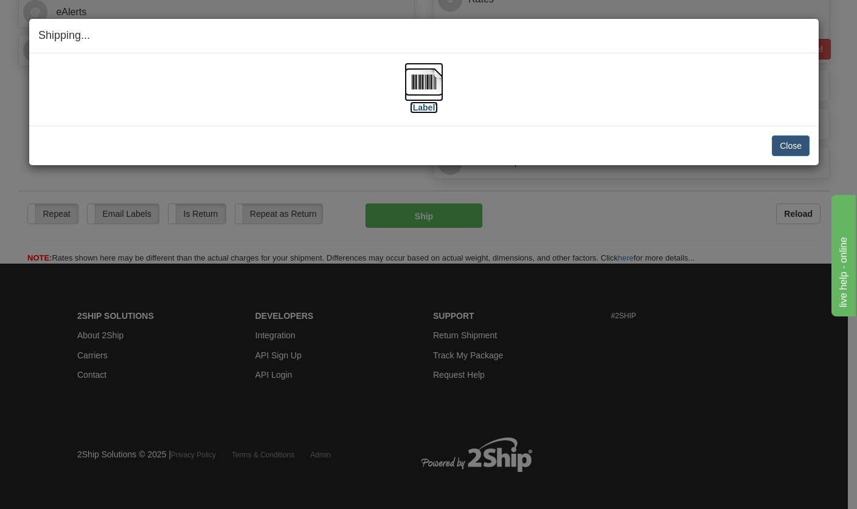
click at [412, 86] on img at bounding box center [423, 82] width 39 height 39
click at [795, 146] on button "Close" at bounding box center [790, 146] width 38 height 21
